Goal: Task Accomplishment & Management: Manage account settings

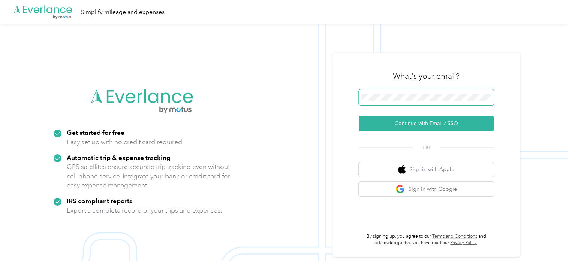
click at [374, 93] on span at bounding box center [426, 97] width 135 height 16
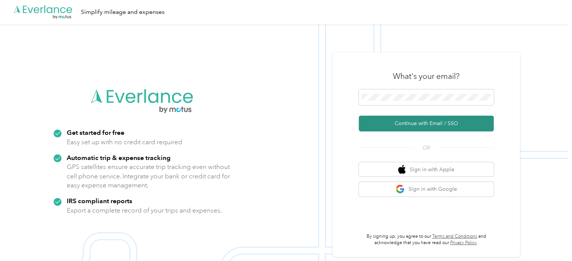
click at [433, 124] on button "Continue with Email / SSO" at bounding box center [426, 124] width 135 height 16
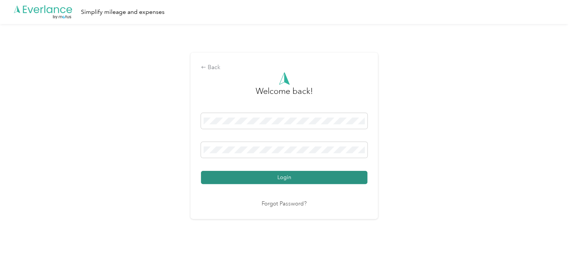
click at [296, 178] on button "Login" at bounding box center [284, 177] width 167 height 13
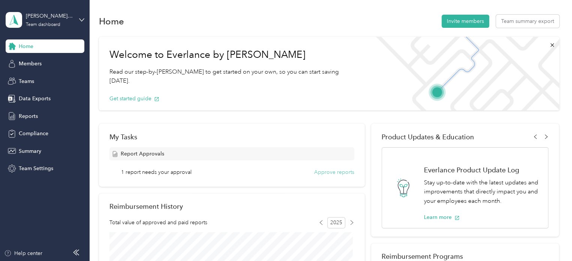
click at [327, 172] on button "Approve reports" at bounding box center [334, 172] width 40 height 8
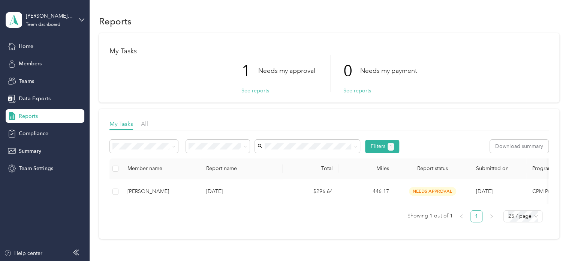
click at [308, 246] on div "Reports My Tasks 1 Needs my approval See reports 0 Needs my payment See reports…" at bounding box center [329, 139] width 479 height 279
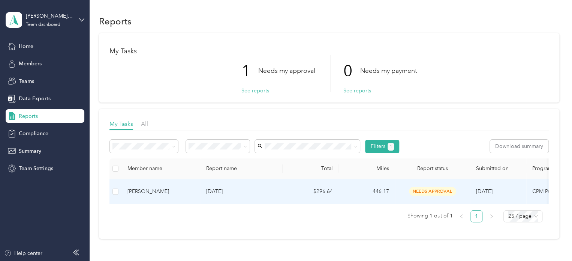
click at [153, 192] on div "[PERSON_NAME]" at bounding box center [161, 191] width 67 height 8
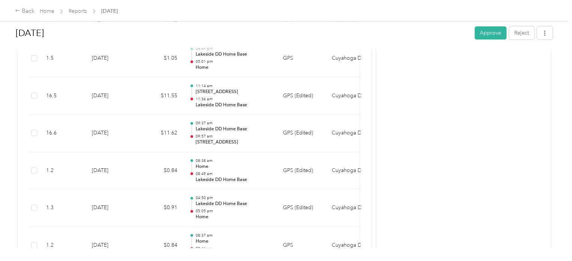
scroll to position [1856, 0]
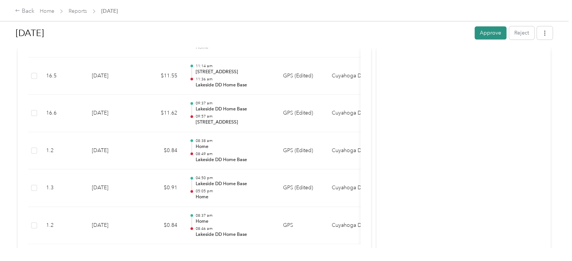
click at [489, 36] on button "Approve" at bounding box center [491, 32] width 32 height 13
